Goal: Task Accomplishment & Management: Manage account settings

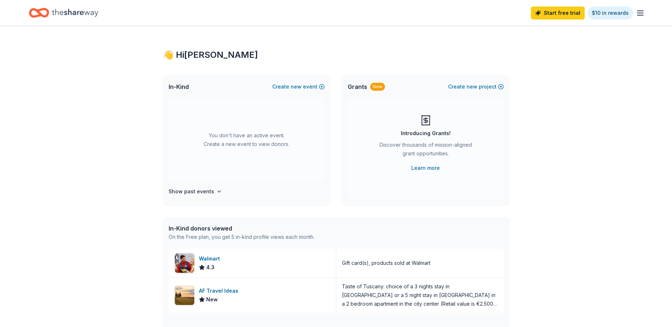
click at [639, 16] on icon "button" at bounding box center [640, 13] width 9 height 9
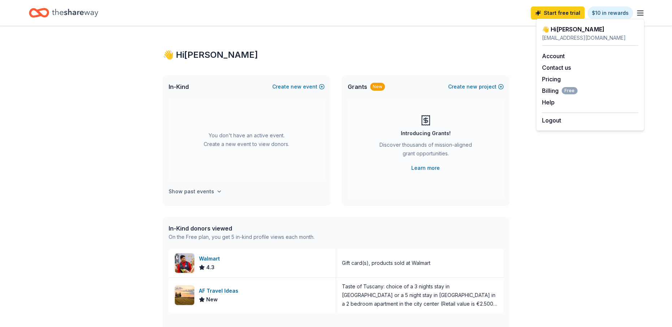
click at [190, 193] on h4 "Show past events" at bounding box center [191, 191] width 45 height 9
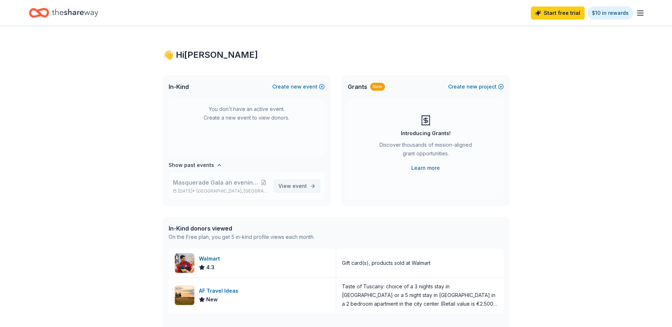
click at [292, 185] on span "event" at bounding box center [299, 186] width 14 height 6
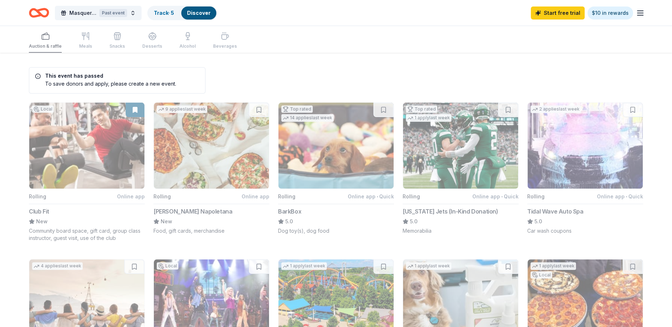
click at [638, 12] on icon "button" at bounding box center [640, 13] width 9 height 9
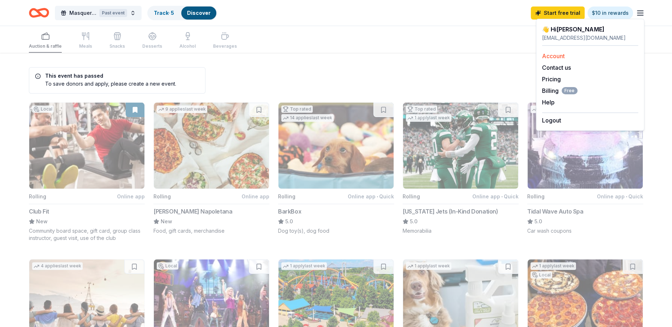
click at [554, 54] on link "Account" at bounding box center [553, 55] width 23 height 7
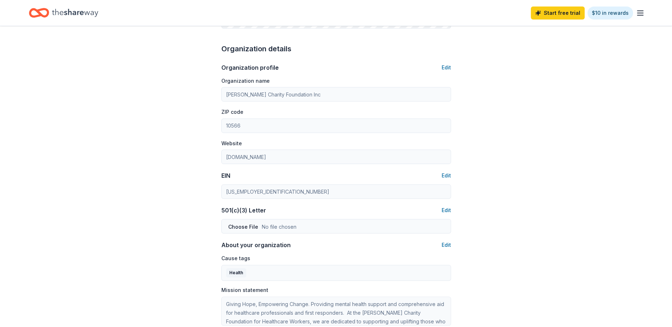
scroll to position [179, 0]
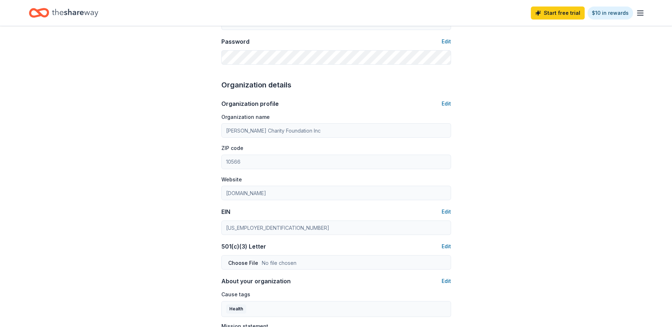
click at [637, 12] on icon "button" at bounding box center [640, 13] width 9 height 9
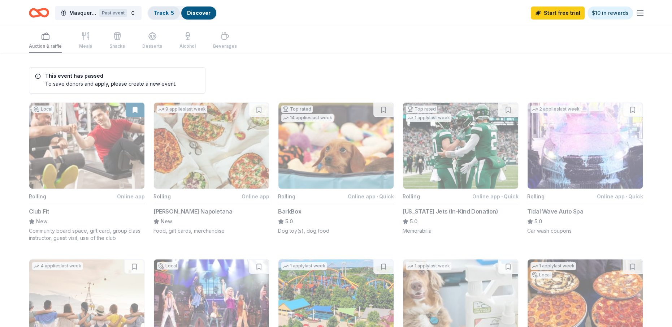
click at [169, 13] on link "Track · 5" at bounding box center [164, 13] width 20 height 6
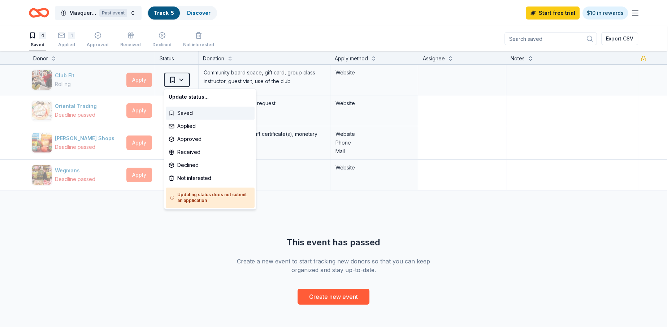
click at [179, 80] on html "Masquerade Gala an evening of mystery and impact Past event Track · 5 Discover …" at bounding box center [336, 163] width 672 height 327
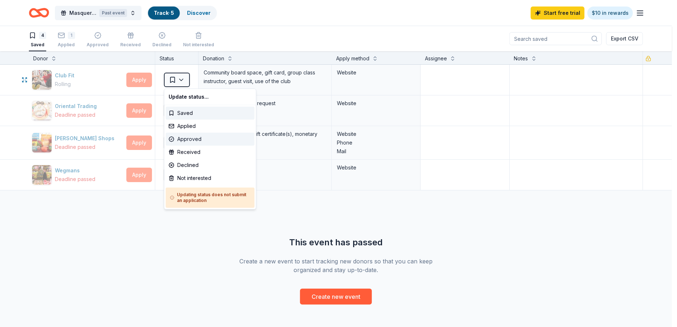
click at [188, 137] on div "Approved" at bounding box center [210, 138] width 89 height 13
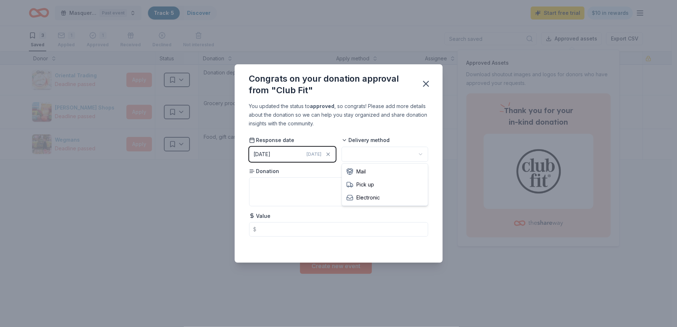
click at [418, 155] on html "Masquerade Gala an evening of mystery and impact Past event Track · 5 Discover …" at bounding box center [338, 163] width 677 height 327
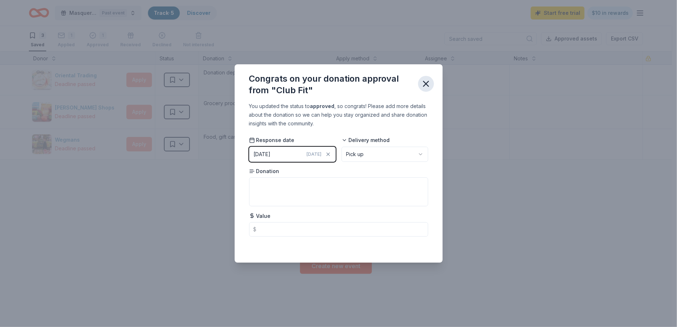
click at [425, 84] on icon "button" at bounding box center [425, 83] width 5 height 5
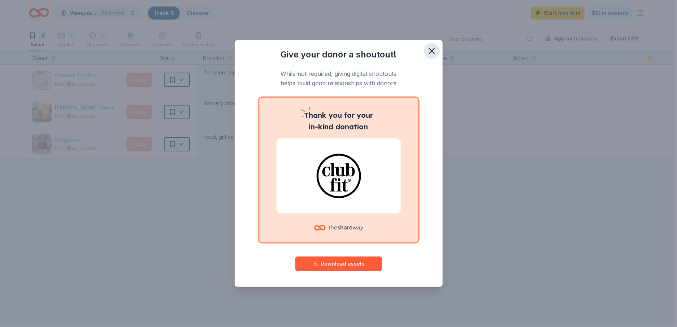
click at [429, 51] on icon "button" at bounding box center [432, 51] width 10 height 10
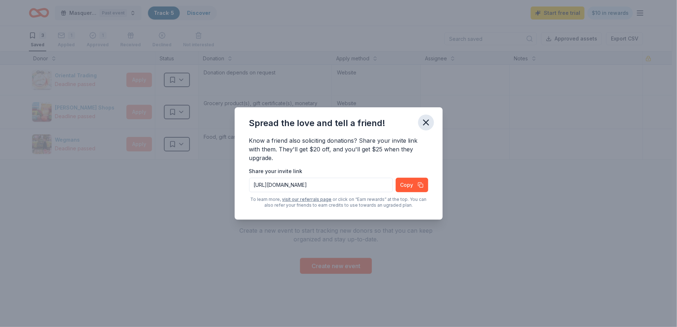
click at [426, 122] on icon "button" at bounding box center [425, 122] width 5 height 5
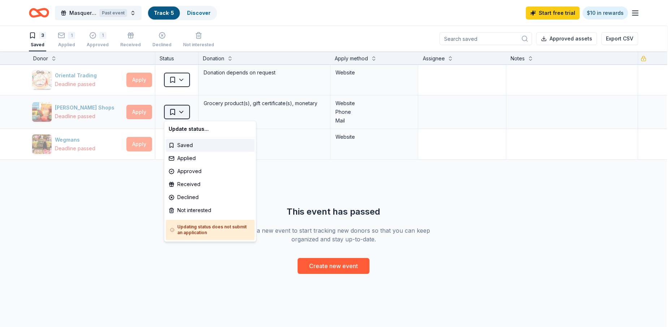
click at [180, 111] on html "Masquerade Gala an evening of mystery and impact Past event Track · 5 Discover …" at bounding box center [336, 163] width 672 height 327
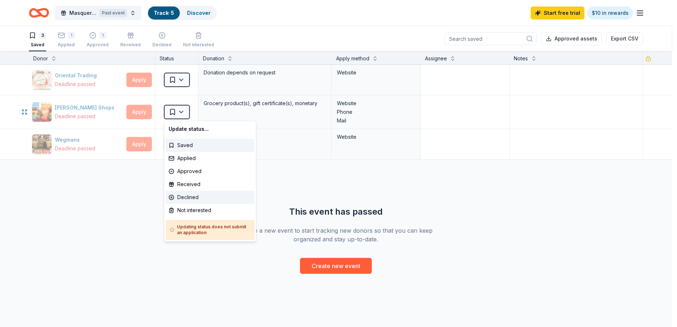
click at [187, 196] on div "Declined" at bounding box center [210, 197] width 89 height 13
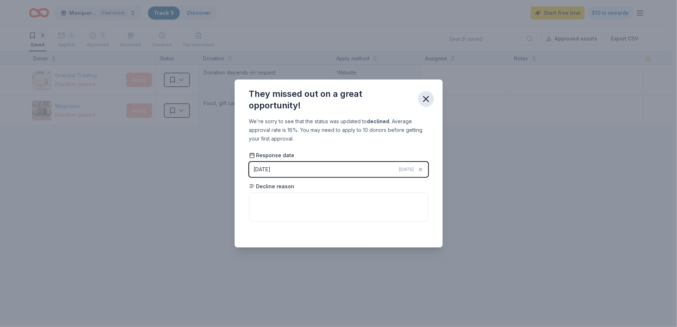
click at [425, 101] on icon "button" at bounding box center [426, 99] width 10 height 10
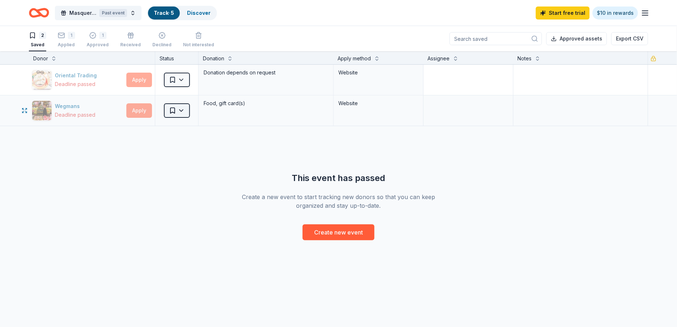
click at [183, 113] on html "Masquerade Gala an evening of mystery and impact Past event Track · 5 Discover …" at bounding box center [338, 163] width 677 height 327
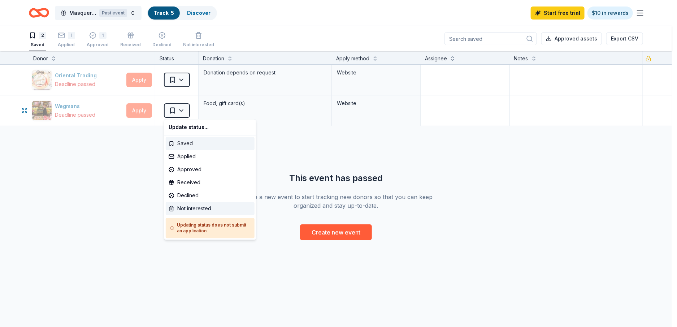
click at [190, 208] on div "Not interested" at bounding box center [210, 208] width 89 height 13
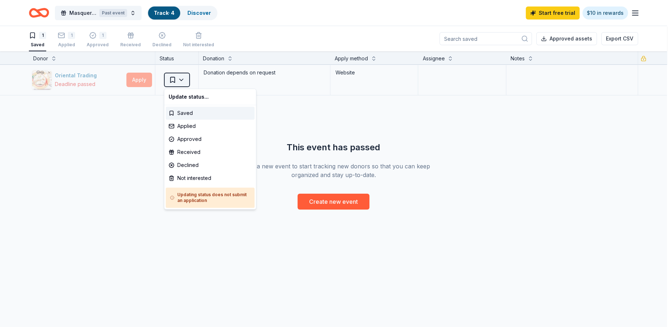
click at [180, 83] on html "Masquerade Gala an evening of mystery and impact Past event Track · 4 Discover …" at bounding box center [336, 163] width 672 height 327
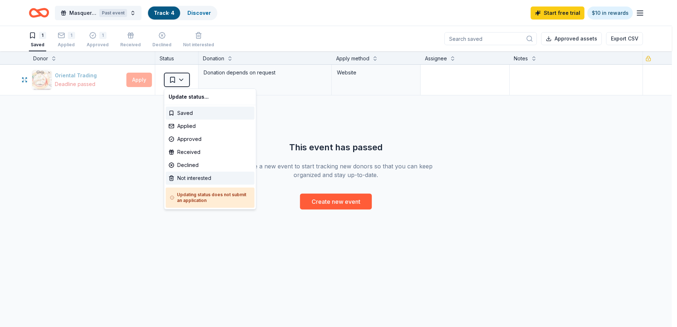
click at [187, 176] on div "Not interested" at bounding box center [210, 177] width 89 height 13
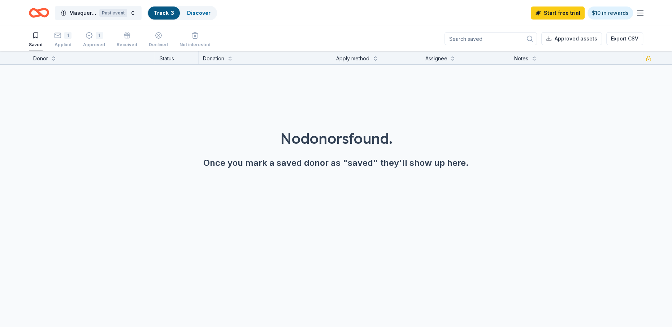
click at [164, 14] on link "Track · 3" at bounding box center [164, 13] width 20 height 6
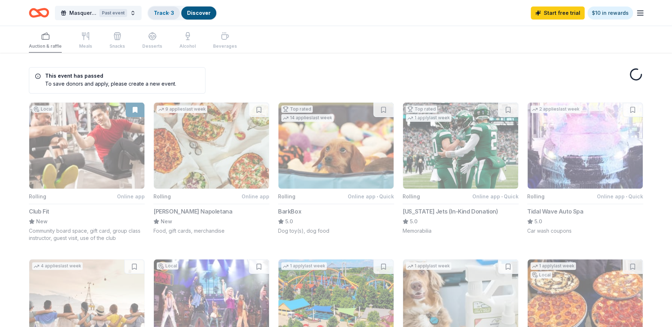
click at [167, 10] on link "Track · 3" at bounding box center [164, 13] width 20 height 6
